Goal: Complete Application Form: Complete application form

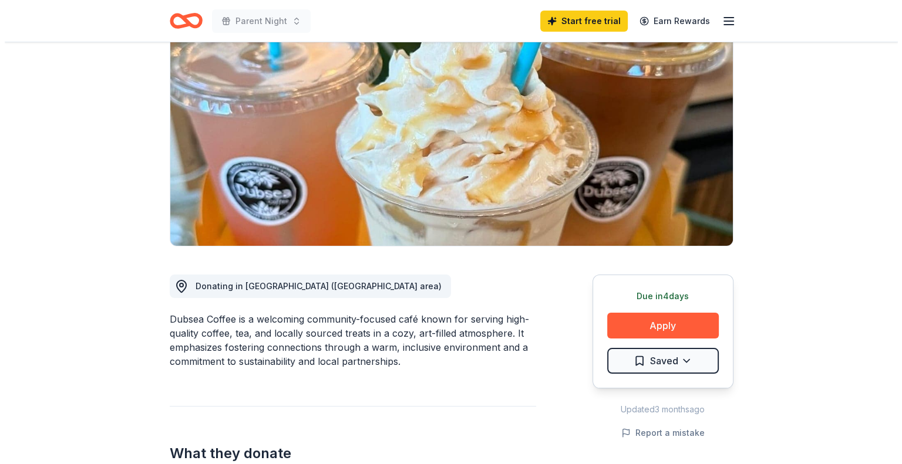
scroll to position [117, 0]
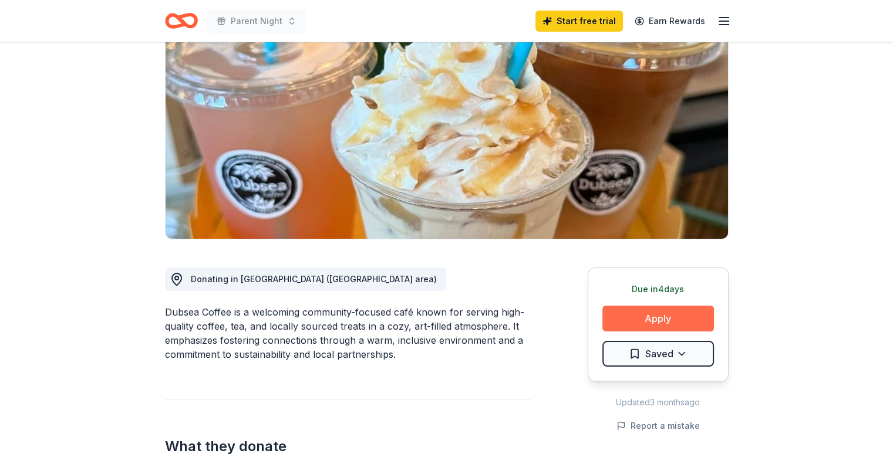
click at [646, 310] on button "Apply" at bounding box center [658, 319] width 112 height 26
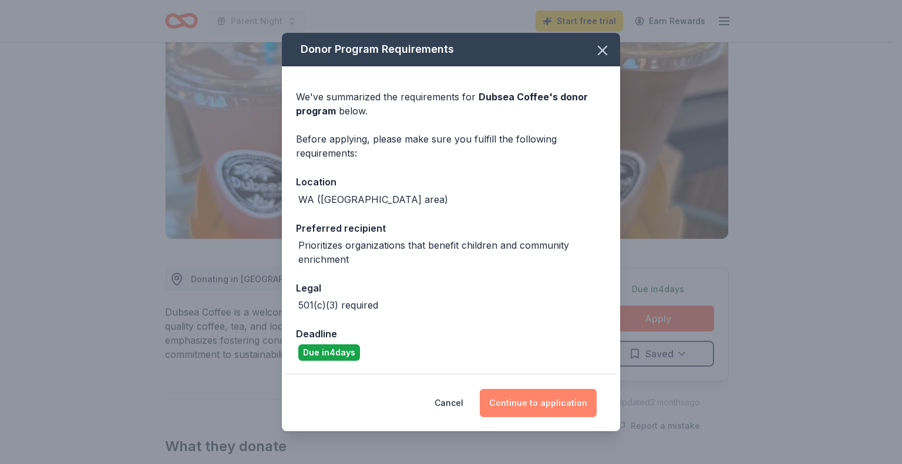
click at [568, 398] on button "Continue to application" at bounding box center [538, 403] width 117 height 28
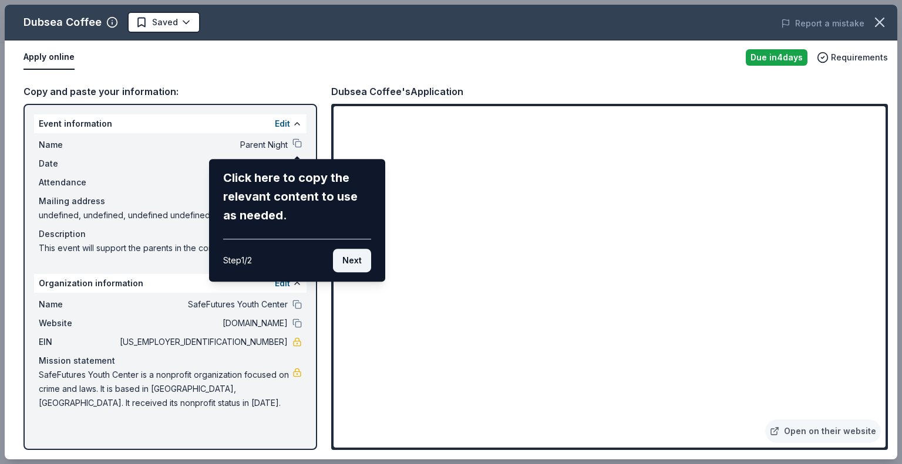
click at [358, 255] on button "Next" at bounding box center [352, 260] width 38 height 23
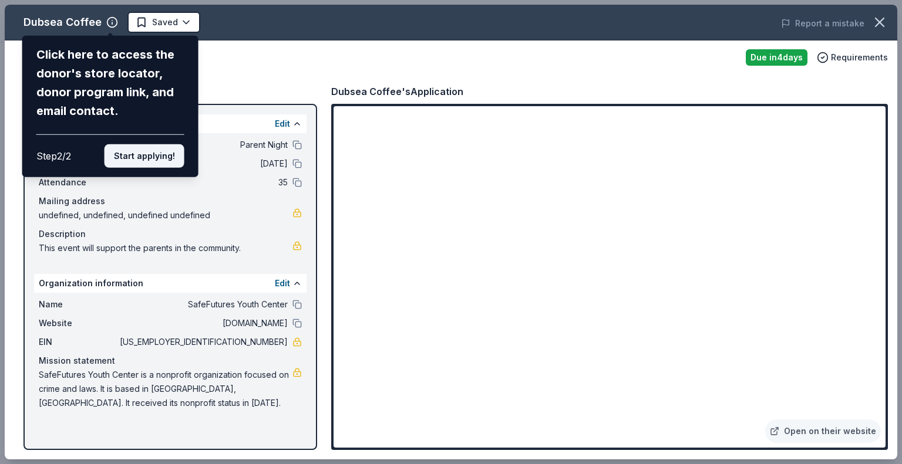
click at [166, 149] on button "Start applying!" at bounding box center [144, 155] width 80 height 23
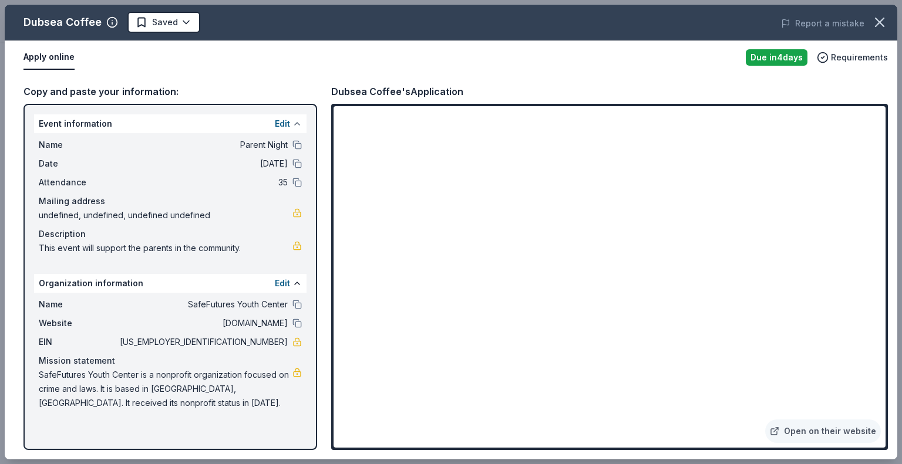
click at [298, 122] on button at bounding box center [296, 123] width 9 height 9
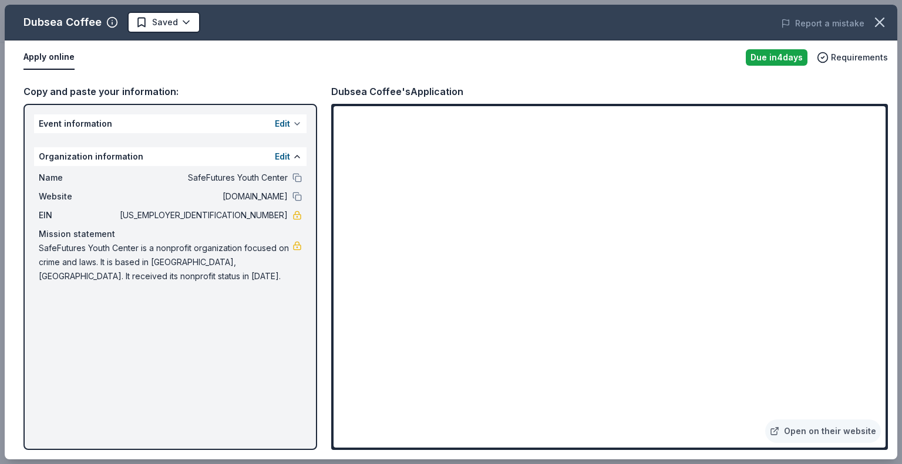
click at [298, 122] on button at bounding box center [296, 123] width 9 height 9
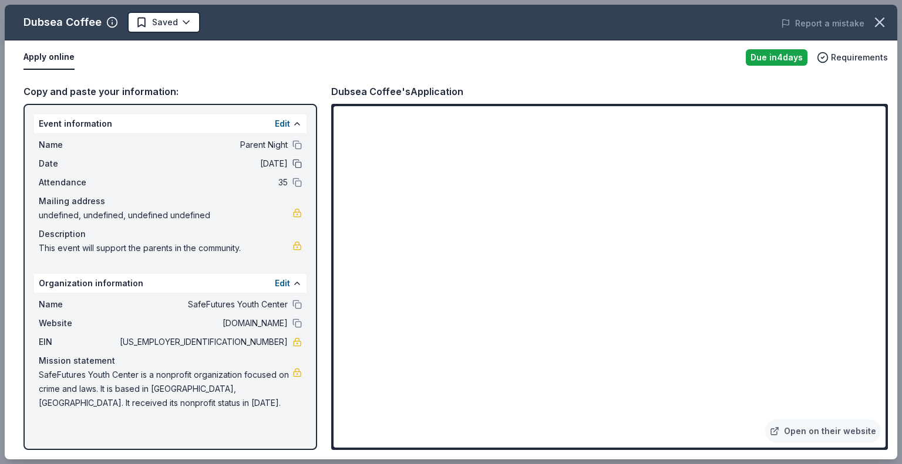
click at [293, 164] on button at bounding box center [296, 163] width 9 height 9
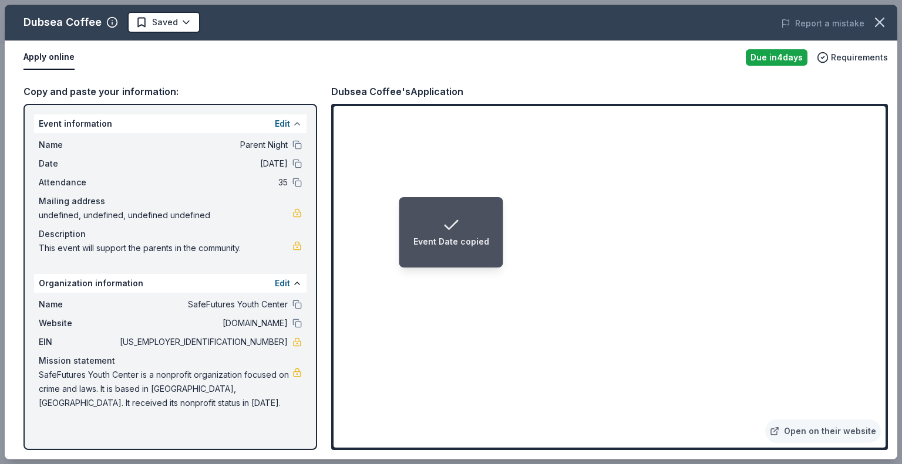
click at [294, 119] on button at bounding box center [296, 123] width 9 height 9
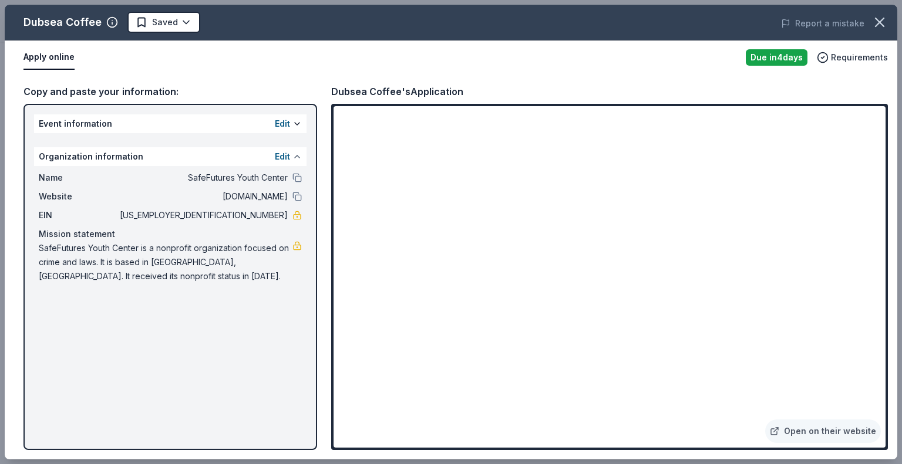
click at [298, 155] on button at bounding box center [296, 156] width 9 height 9
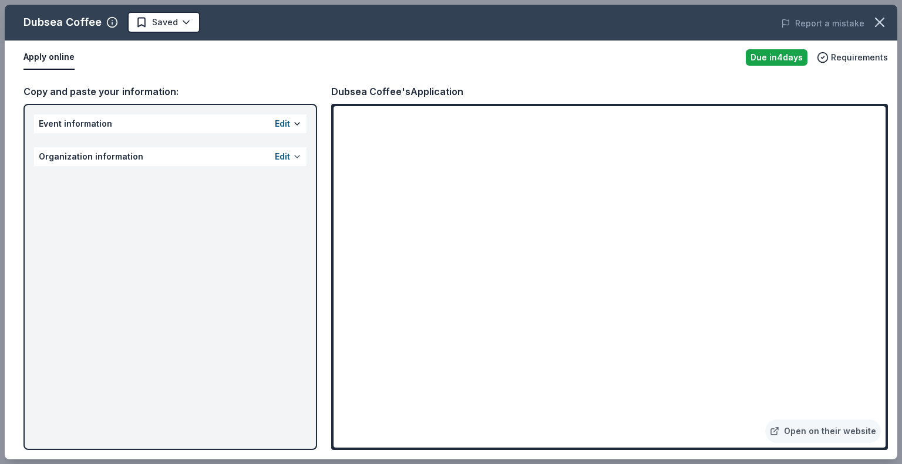
click at [298, 155] on button at bounding box center [296, 156] width 9 height 9
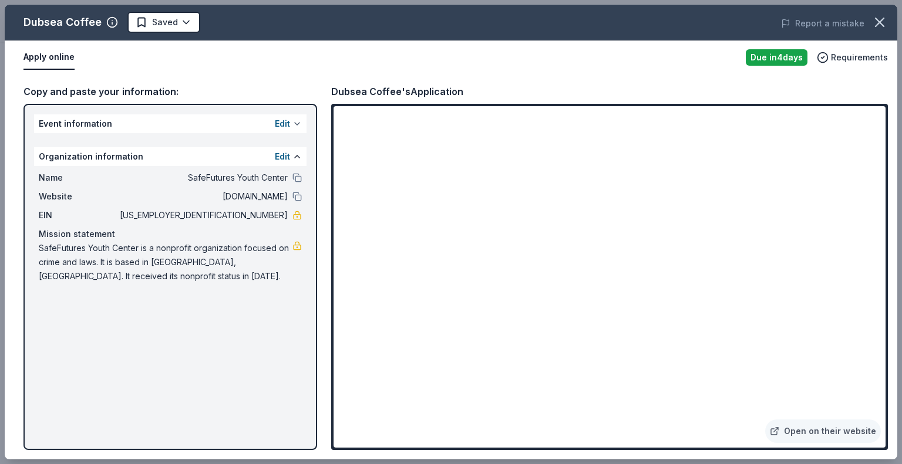
click at [294, 119] on button at bounding box center [296, 123] width 9 height 9
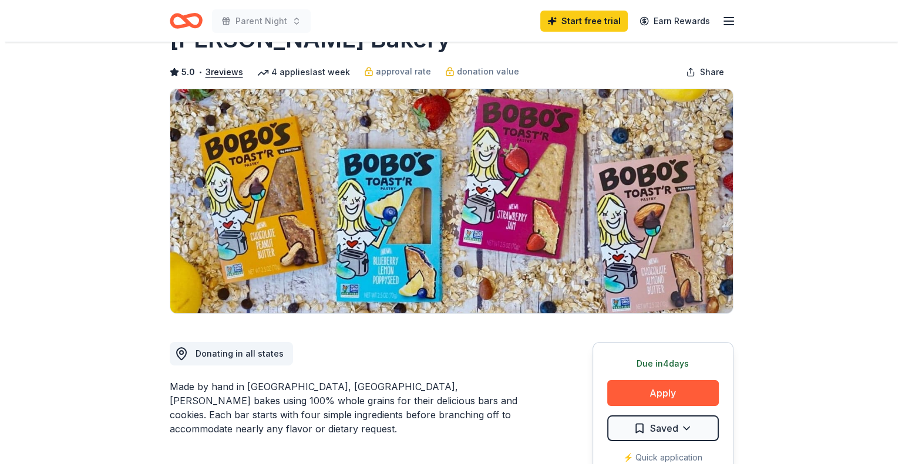
scroll to position [59, 0]
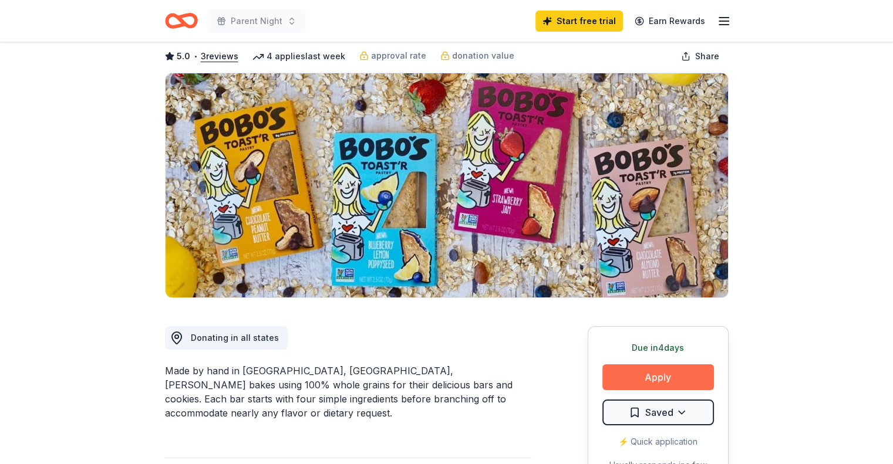
click at [643, 373] on button "Apply" at bounding box center [658, 378] width 112 height 26
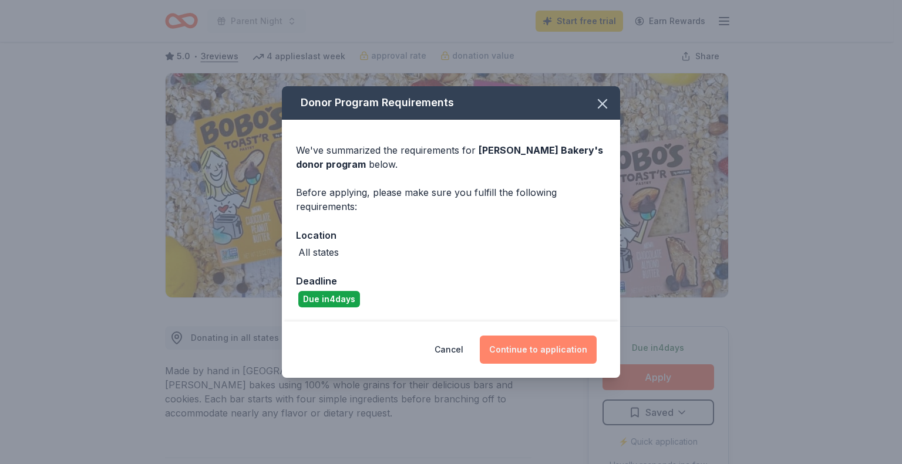
click at [542, 348] on button "Continue to application" at bounding box center [538, 350] width 117 height 28
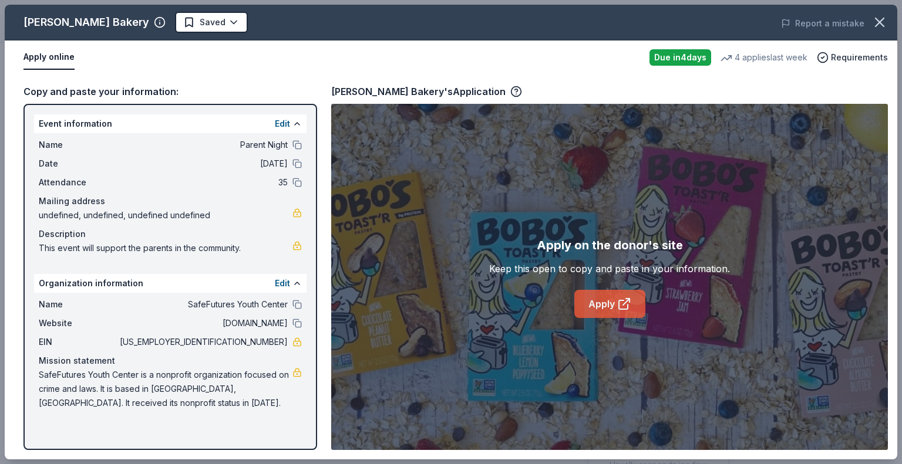
click at [611, 302] on link "Apply" at bounding box center [609, 304] width 71 height 28
click at [622, 301] on icon at bounding box center [623, 305] width 9 height 9
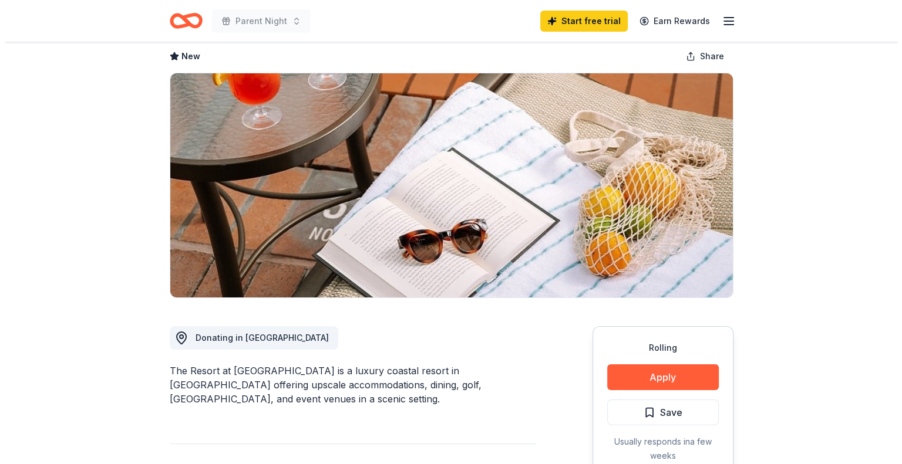
scroll to position [117, 0]
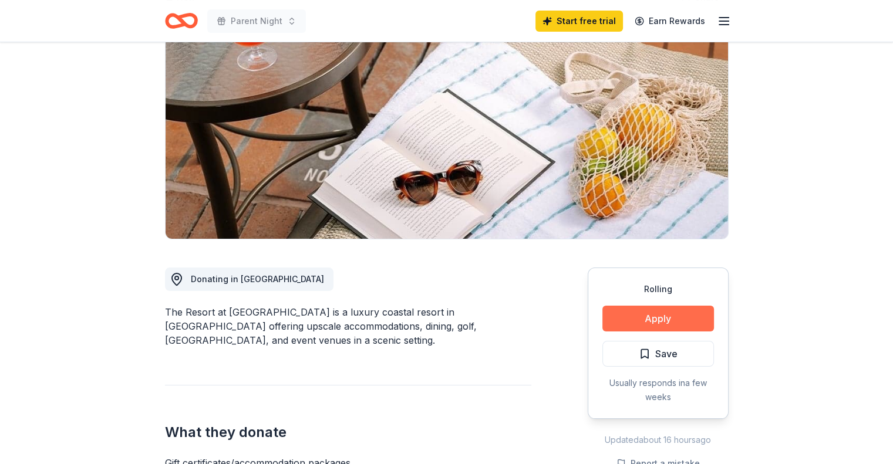
click at [662, 314] on button "Apply" at bounding box center [658, 319] width 112 height 26
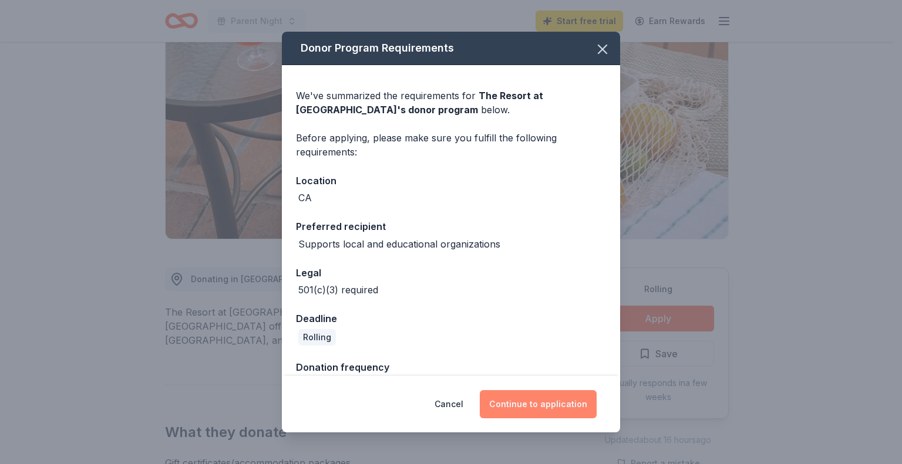
click at [548, 403] on button "Continue to application" at bounding box center [538, 404] width 117 height 28
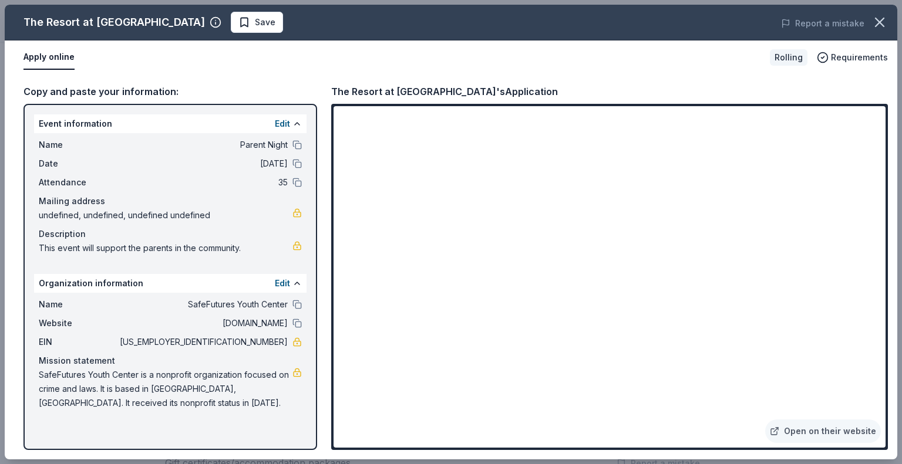
click at [48, 57] on button "Apply online" at bounding box center [48, 57] width 51 height 25
click at [48, 58] on button "Apply online" at bounding box center [48, 57] width 51 height 25
